Goal: Task Accomplishment & Management: Manage account settings

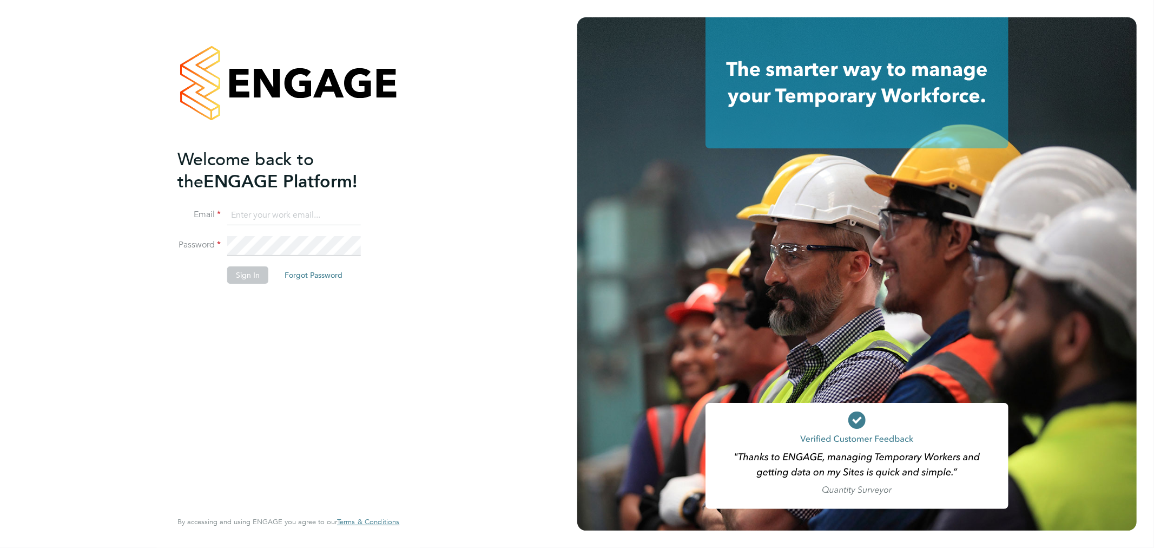
type input "[PERSON_NAME][EMAIL_ADDRESS][PERSON_NAME][DOMAIN_NAME]"
click at [255, 275] on button "Sign In" at bounding box center [247, 274] width 41 height 17
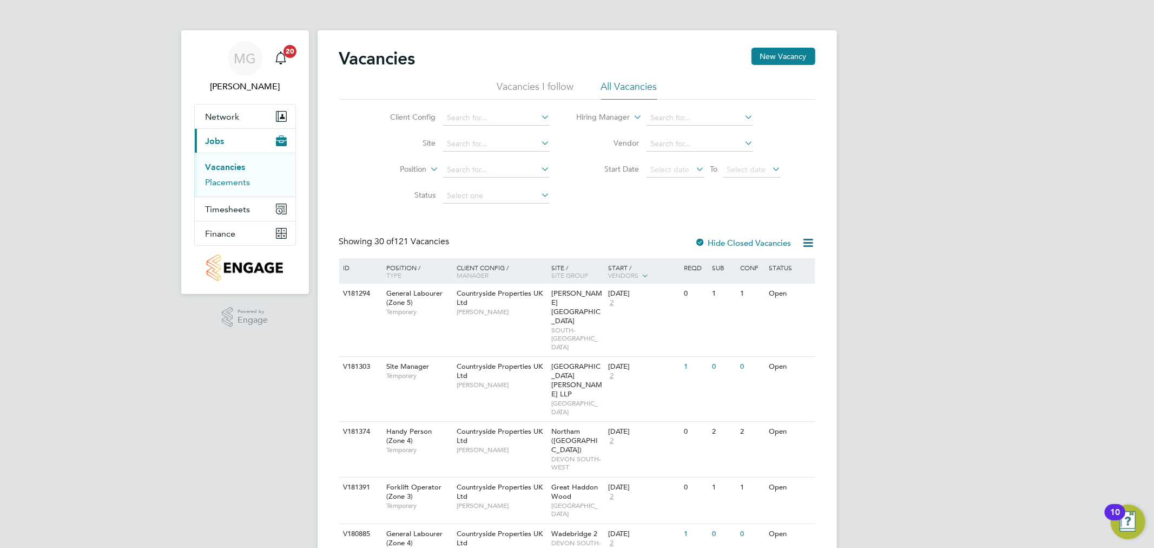
click at [239, 182] on link "Placements" at bounding box center [228, 182] width 45 height 10
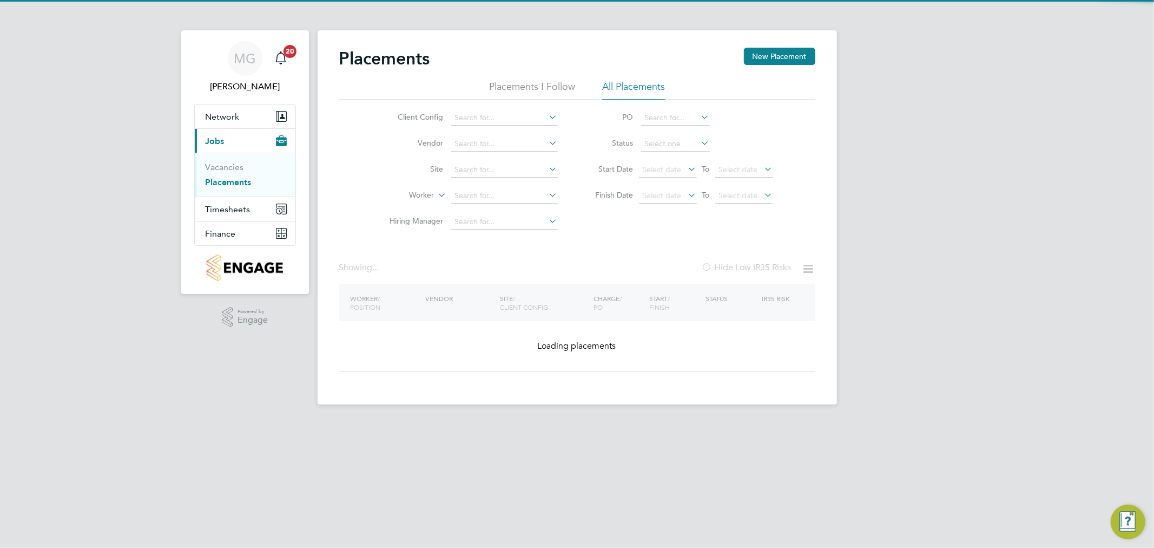
click at [483, 189] on input at bounding box center [504, 195] width 107 height 15
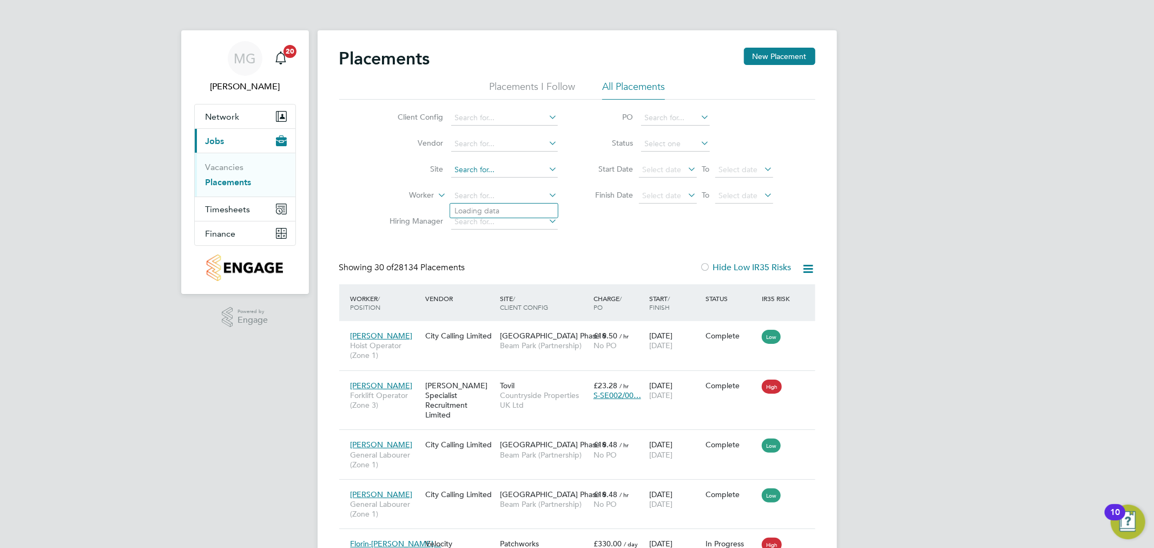
click at [484, 172] on input at bounding box center [504, 169] width 107 height 15
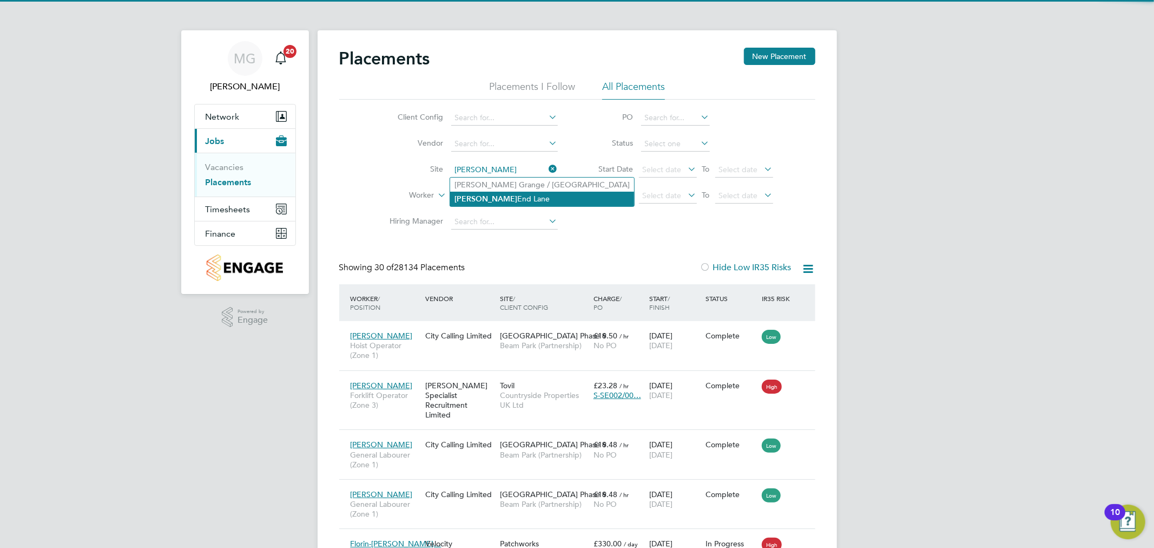
click at [504, 199] on li "Gaw End Lane" at bounding box center [542, 199] width 184 height 15
type input "[PERSON_NAME][GEOGRAPHIC_DATA][PERSON_NAME]"
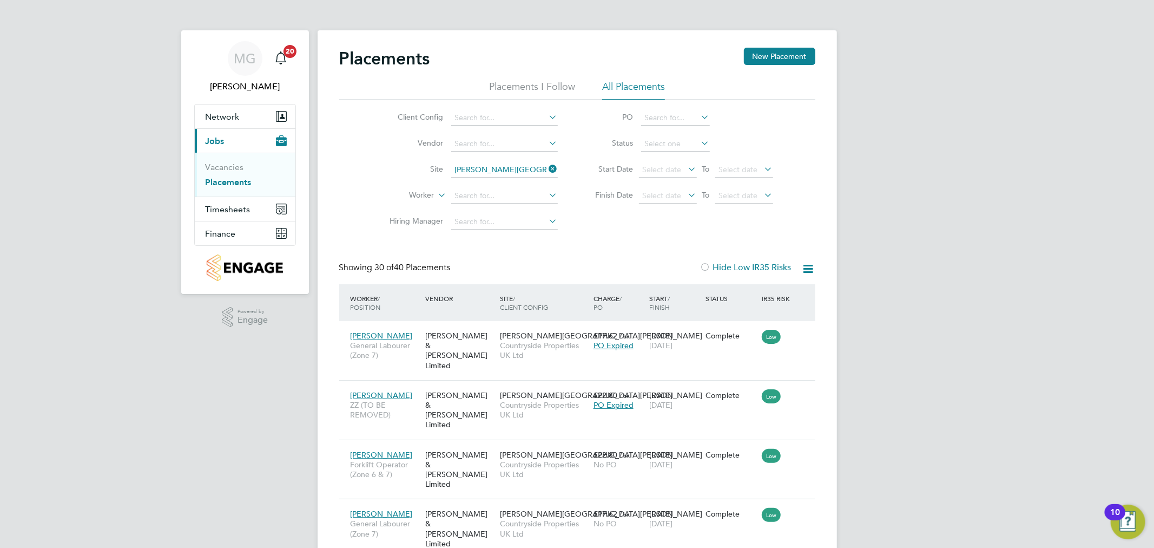
click at [699, 141] on icon at bounding box center [699, 142] width 0 height 15
click at [686, 156] on li "Active" at bounding box center [675, 159] width 70 height 14
type input "Active"
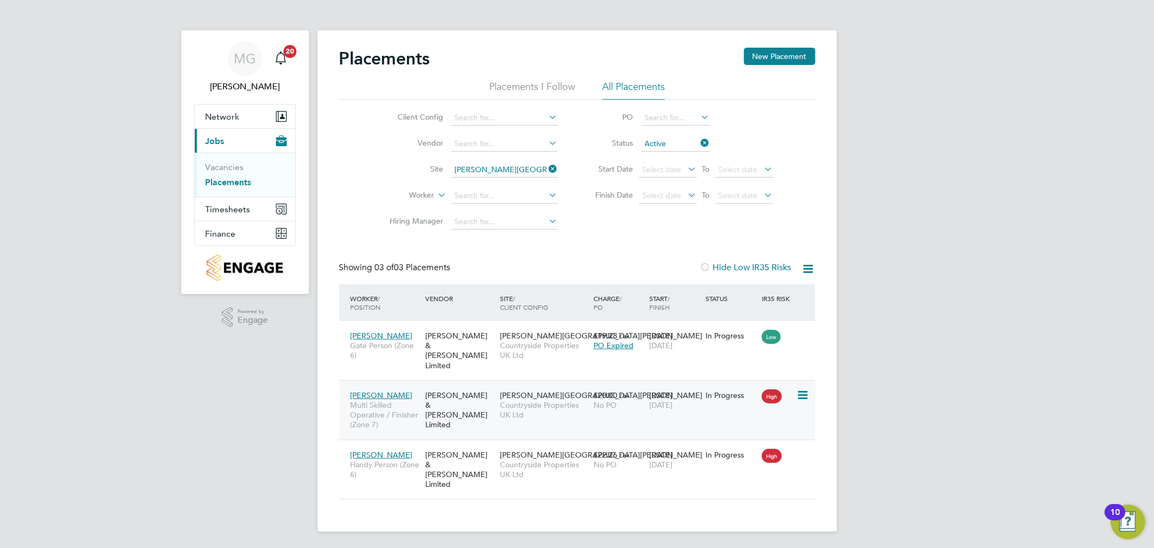
click at [421, 385] on div "Oleksandr Moisei Multi Skilled Operative / Finisher (Zone 7)" at bounding box center [385, 410] width 75 height 50
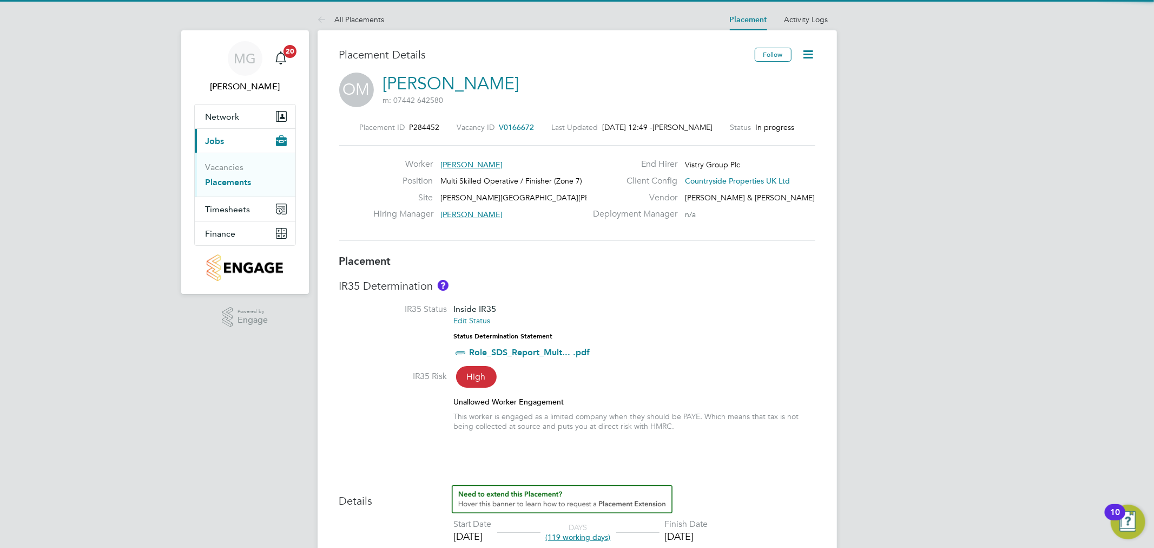
click at [807, 58] on icon at bounding box center [809, 55] width 14 height 14
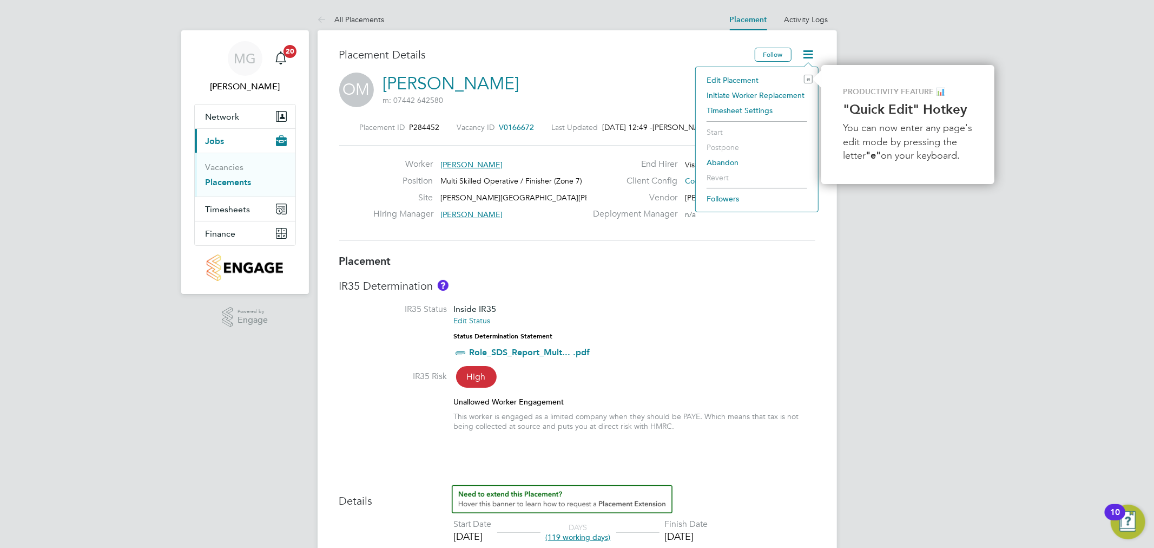
click at [734, 74] on li "Edit Placement e" at bounding box center [756, 80] width 111 height 15
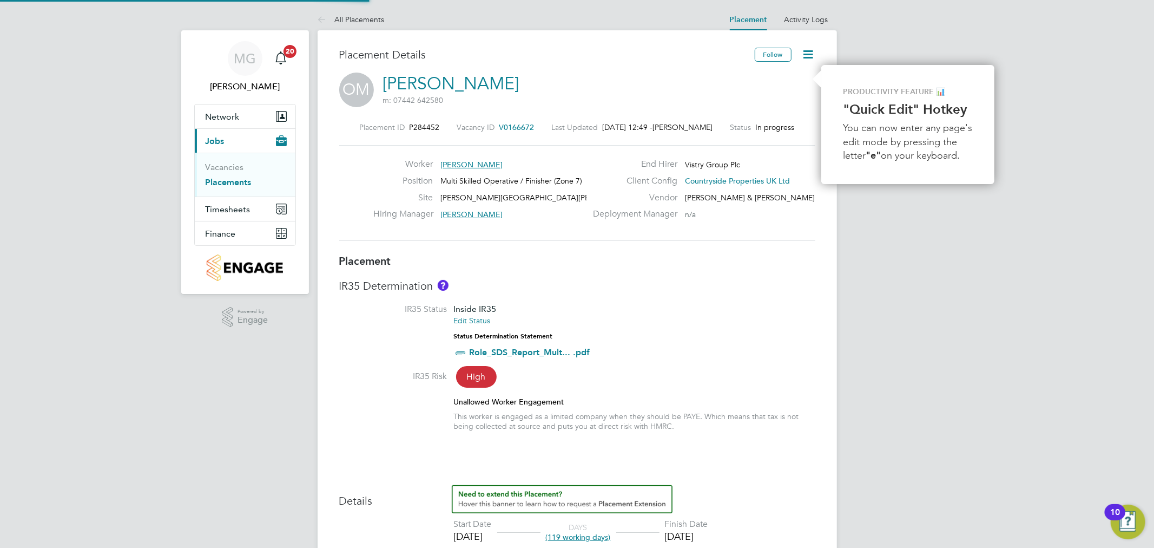
type input "[PERSON_NAME]"
type input "[DATE]"
type input "08:00"
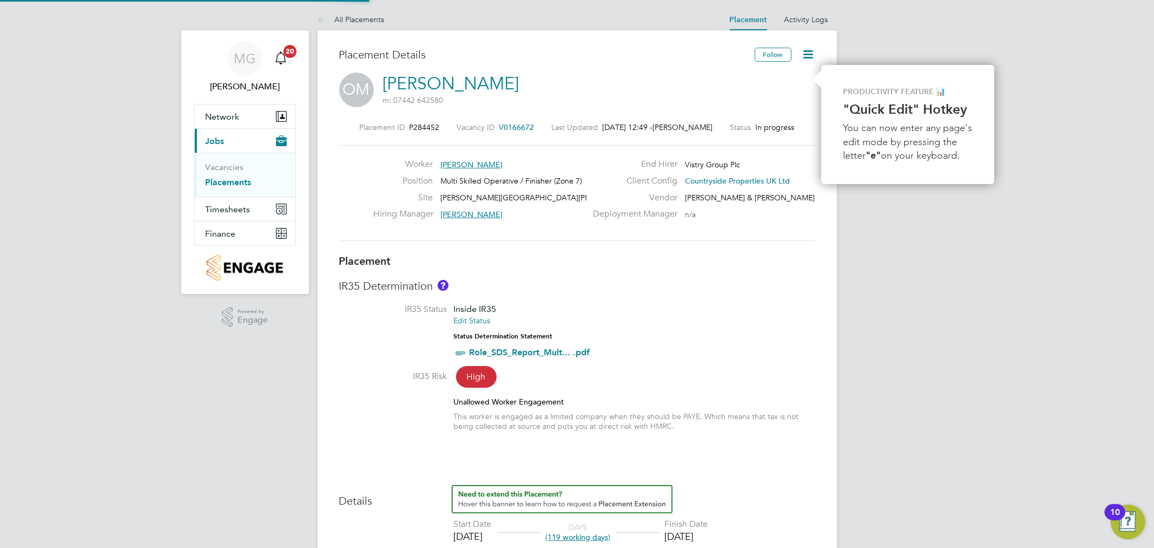
type input "17:00"
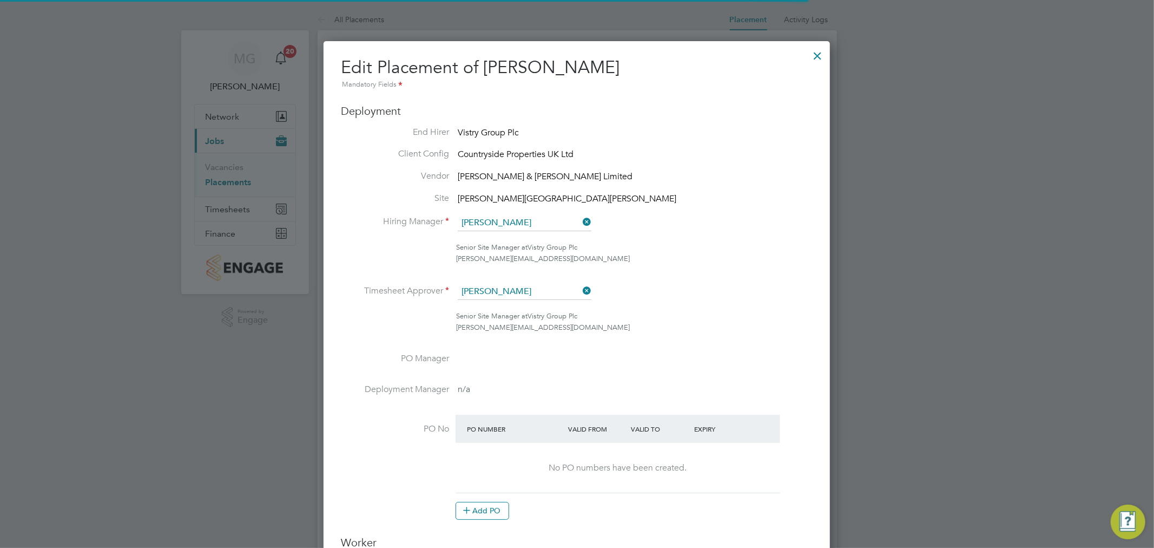
scroll to position [6, 5]
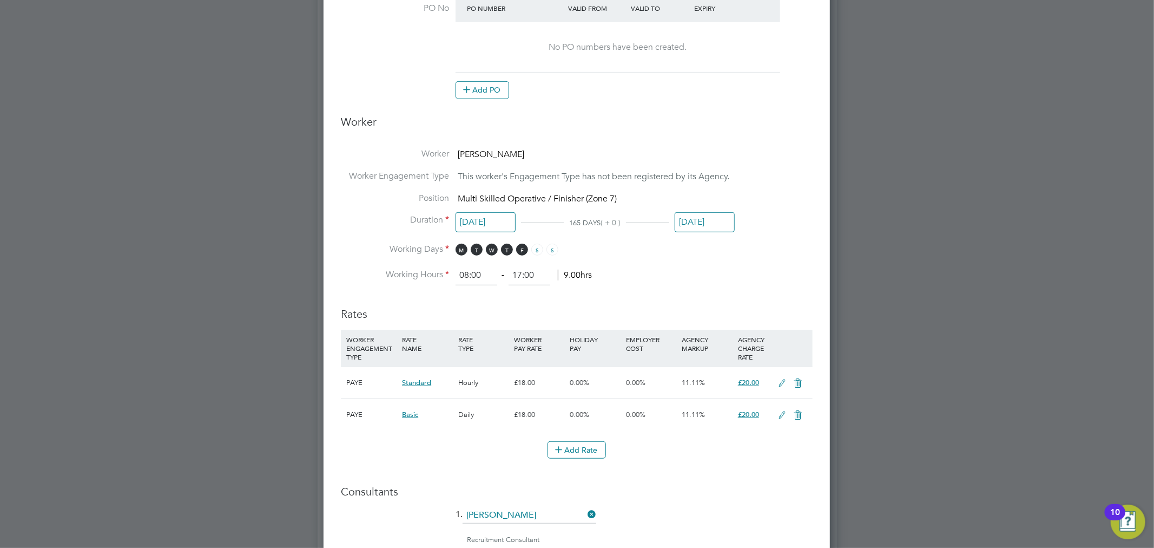
click at [708, 212] on input "[DATE]" at bounding box center [705, 222] width 60 height 20
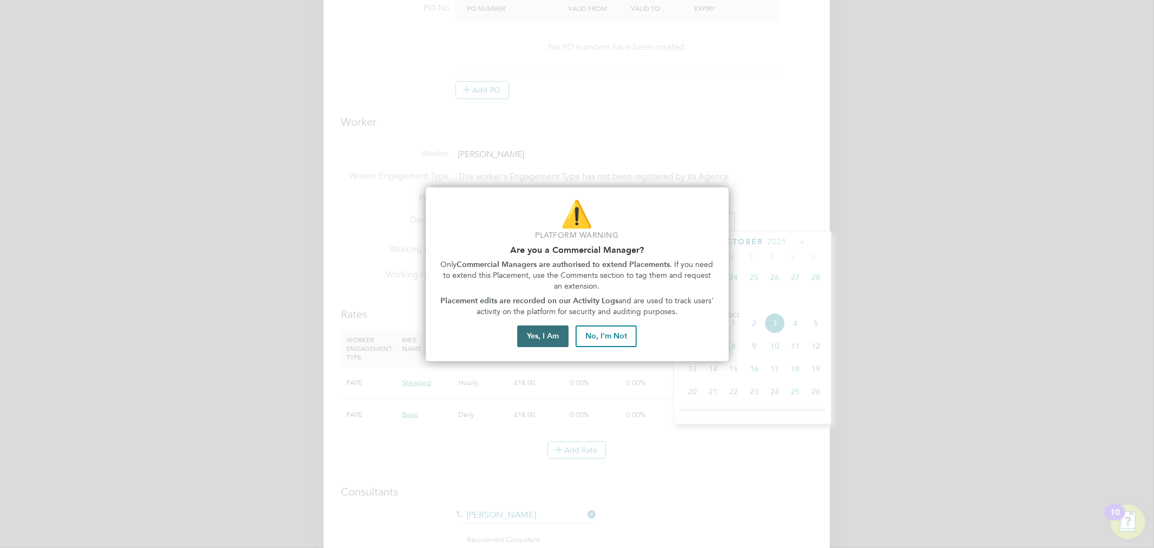
click at [545, 334] on button "Yes, I Am" at bounding box center [542, 336] width 51 height 22
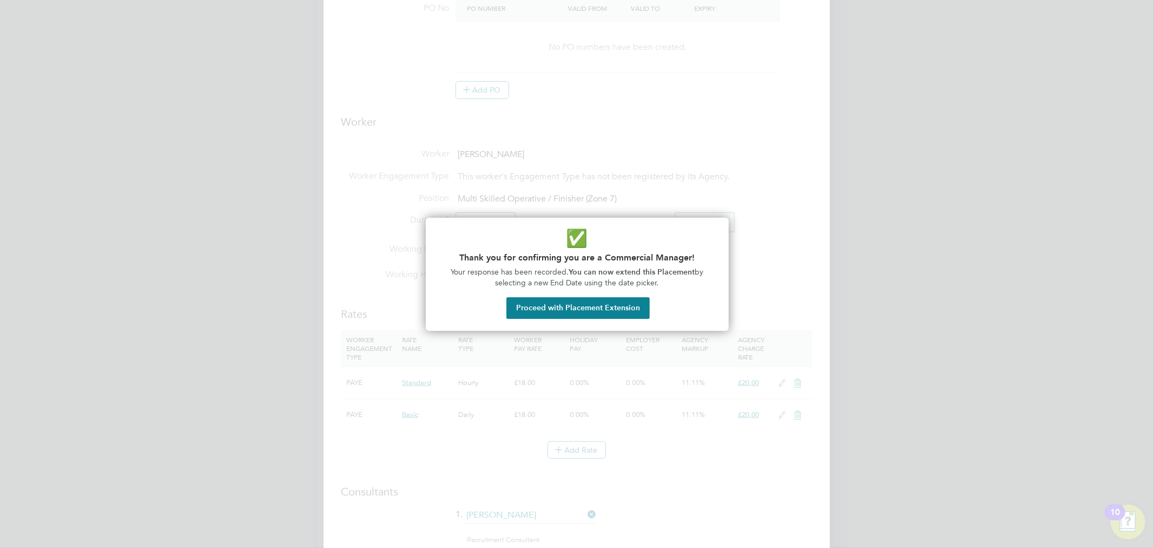
click at [607, 303] on button "Proceed with Placement Extension" at bounding box center [578, 308] width 143 height 22
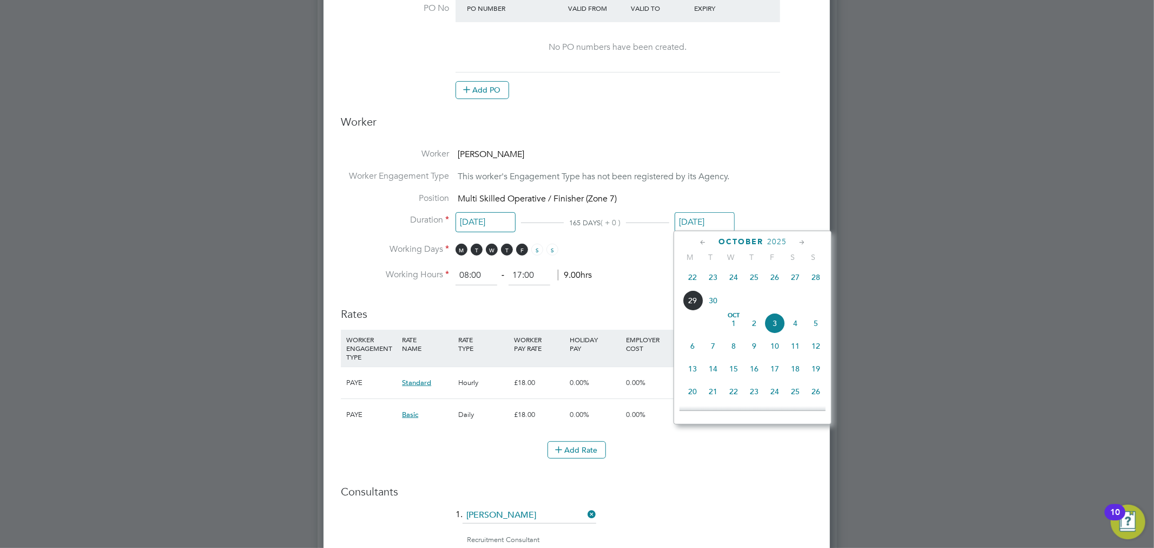
click at [803, 237] on icon at bounding box center [802, 243] width 10 height 12
click at [818, 370] on span "30" at bounding box center [816, 366] width 21 height 21
type input "[DATE]"
click at [706, 220] on input "[DATE]" at bounding box center [705, 222] width 60 height 20
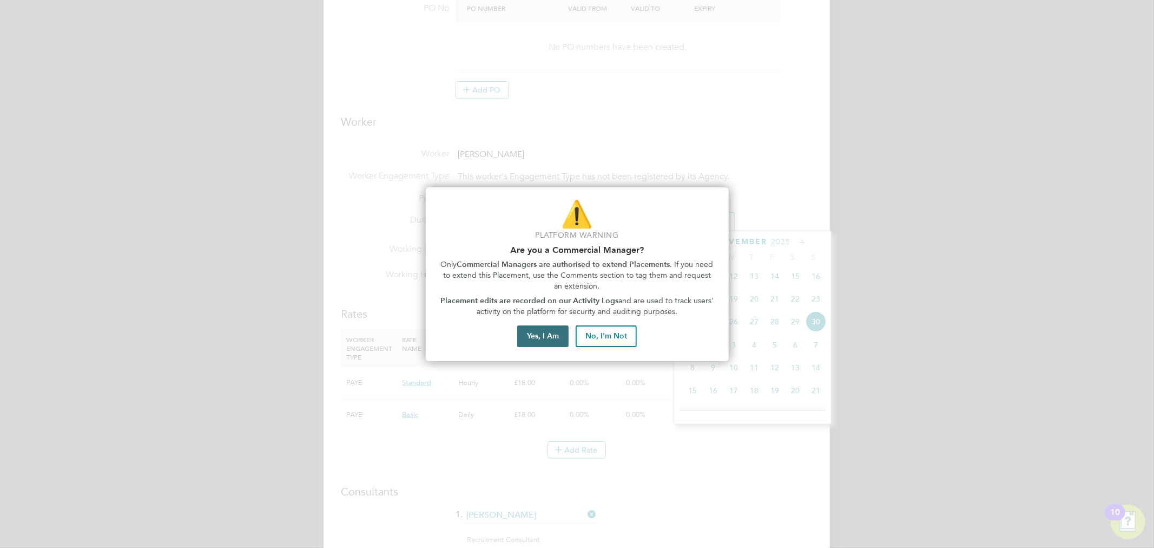
click at [544, 334] on button "Yes, I Am" at bounding box center [542, 336] width 51 height 22
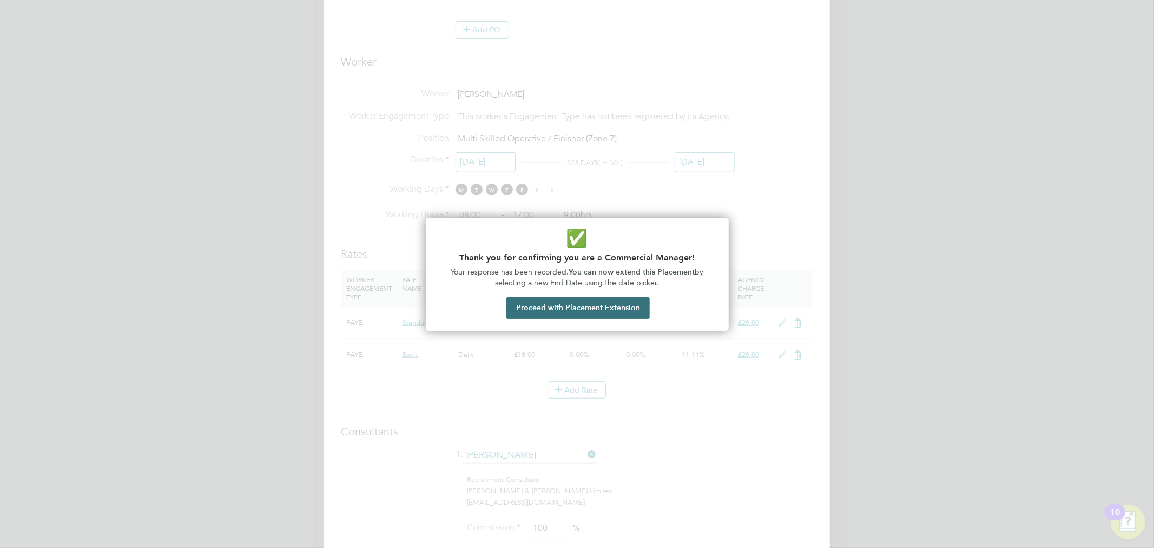
click at [599, 312] on button "Proceed with Placement Extension" at bounding box center [578, 308] width 143 height 22
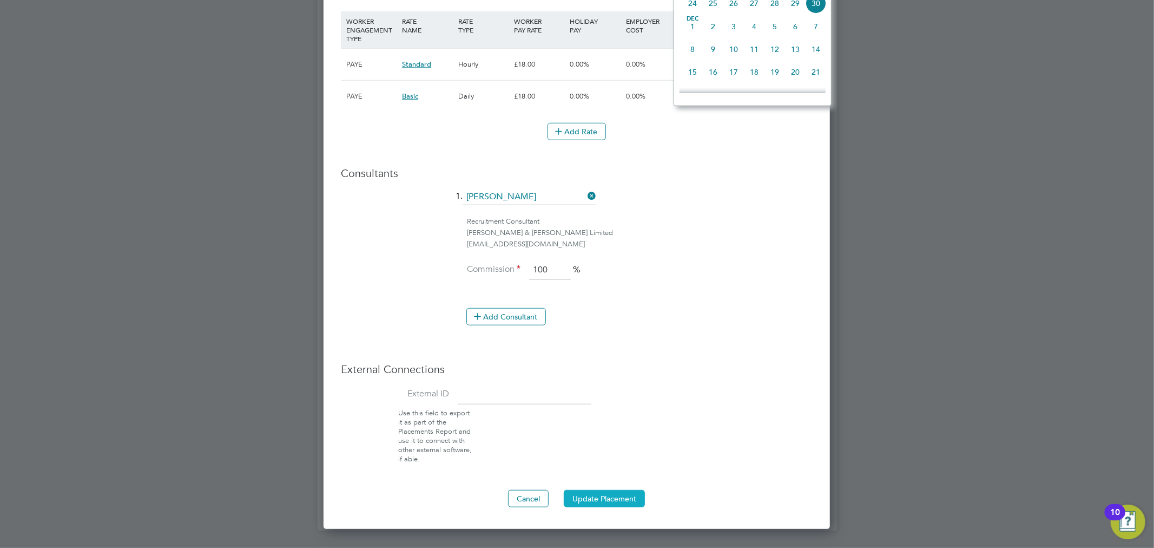
click at [577, 497] on button "Update Placement" at bounding box center [604, 498] width 81 height 17
